Goal: Task Accomplishment & Management: Use online tool/utility

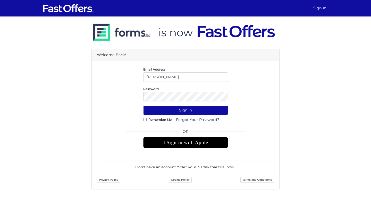
type input "[PERSON_NAME][EMAIL_ADDRESS][DOMAIN_NAME]"
click at [143, 106] on button "Sign In" at bounding box center [185, 111] width 85 height 10
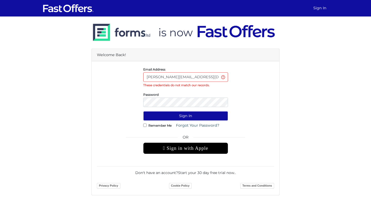
click at [188, 109] on form "Email Address [PERSON_NAME][EMAIL_ADDRESS][DOMAIN_NAME] These credentials do no…" at bounding box center [185, 128] width 177 height 124
click at [188, 115] on button "Sign In" at bounding box center [185, 116] width 85 height 10
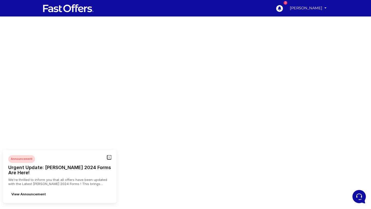
click at [110, 158] on icon "button" at bounding box center [109, 158] width 2 height 2
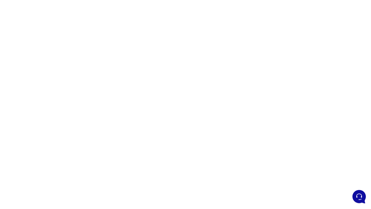
scroll to position [65, 0]
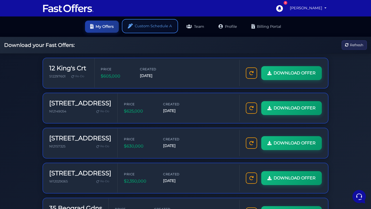
click at [159, 28] on link "Custom Schedule A" at bounding box center [150, 26] width 54 height 12
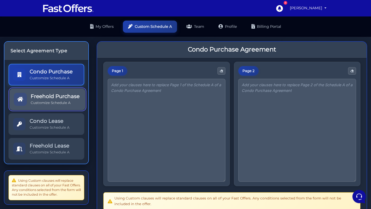
click at [57, 95] on h5 "Freehold Purchase" at bounding box center [55, 96] width 49 height 6
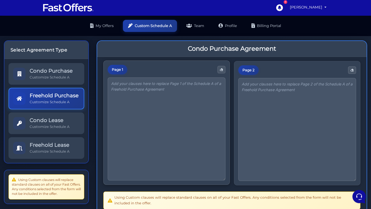
scroll to position [0, 0]
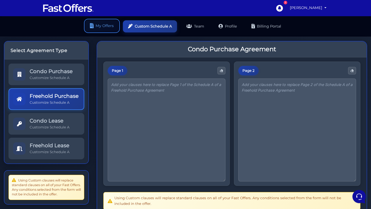
click at [105, 24] on link "My Offers" at bounding box center [102, 26] width 34 height 12
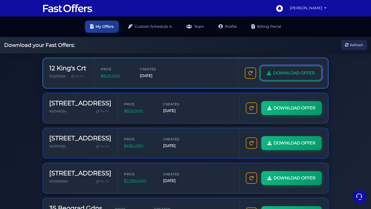
click at [286, 73] on span "DOWNLOAD OFFER" at bounding box center [294, 73] width 42 height 7
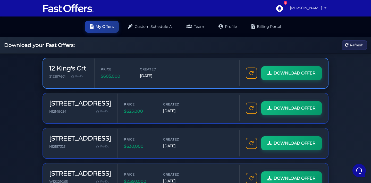
click at [73, 70] on h3 "12 King's Crt" at bounding box center [67, 68] width 37 height 7
